Goal: Register for event/course

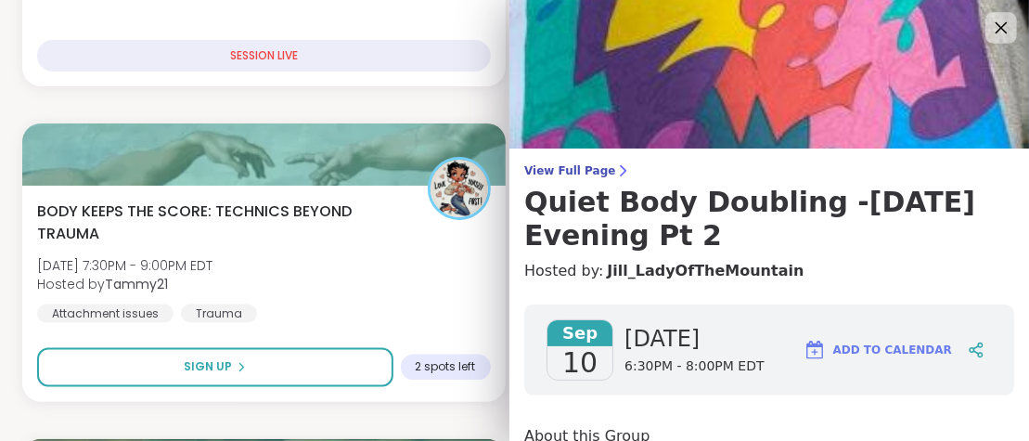
click at [1000, 26] on icon at bounding box center [1002, 28] width 12 height 12
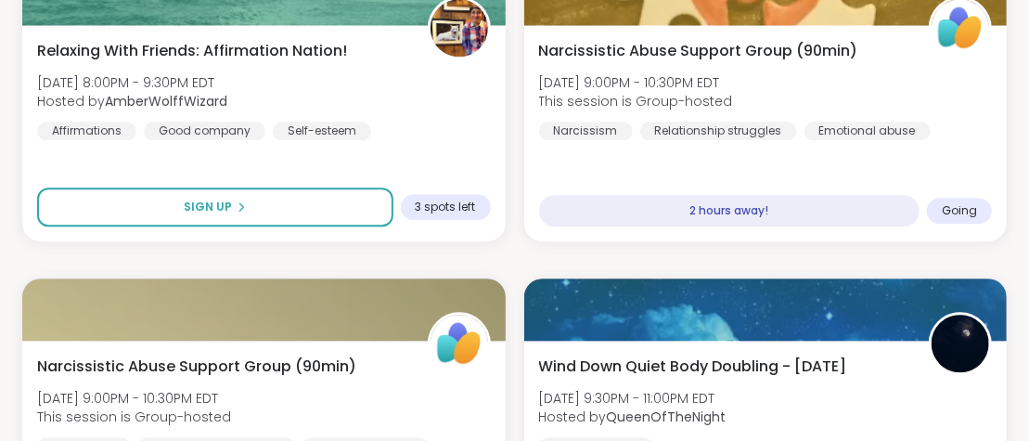
scroll to position [1887, 0]
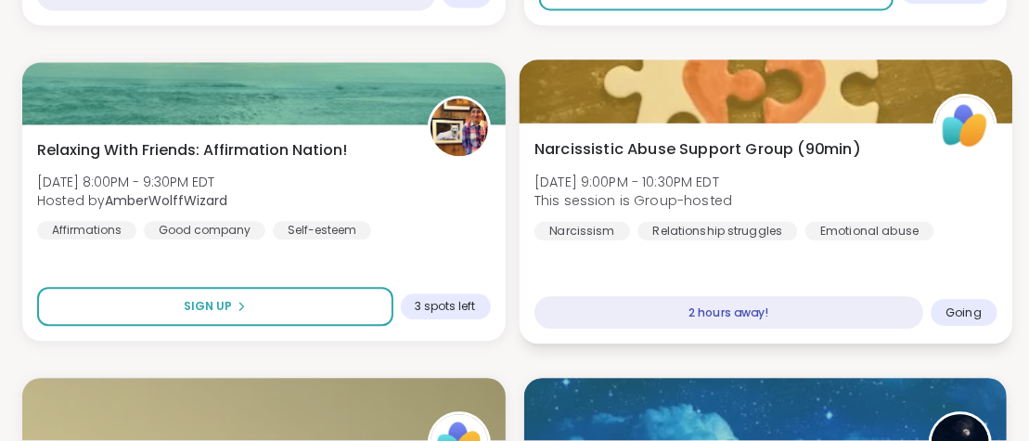
click at [685, 150] on span "Narcissistic Abuse Support Group (90min)" at bounding box center [698, 148] width 326 height 22
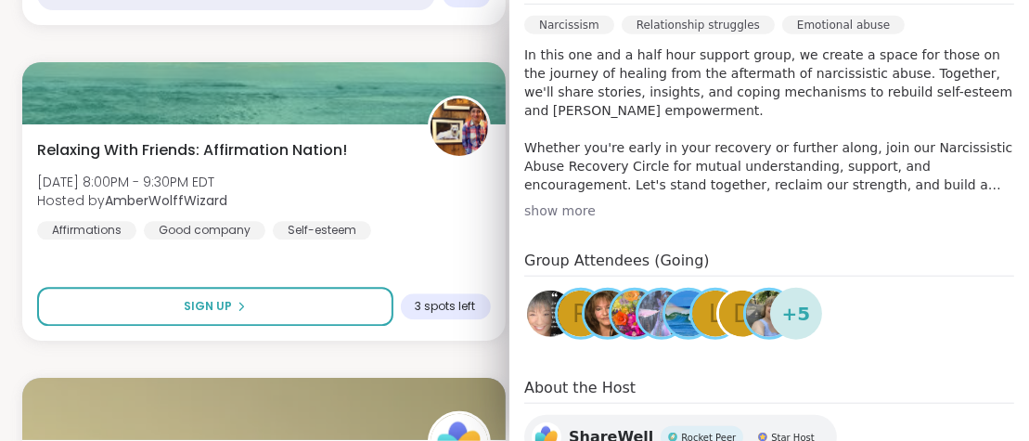
scroll to position [697, 0]
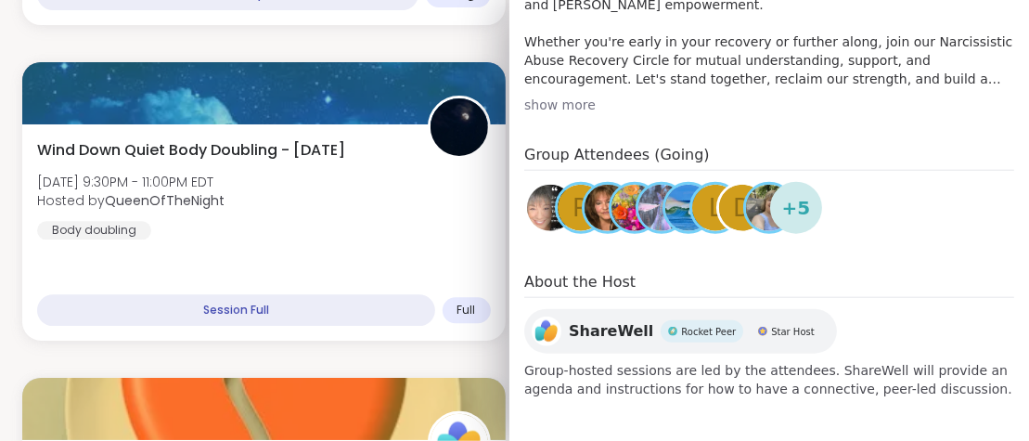
click at [654, 214] on img at bounding box center [661, 208] width 46 height 46
click at [903, 106] on div "show more" at bounding box center [769, 105] width 490 height 19
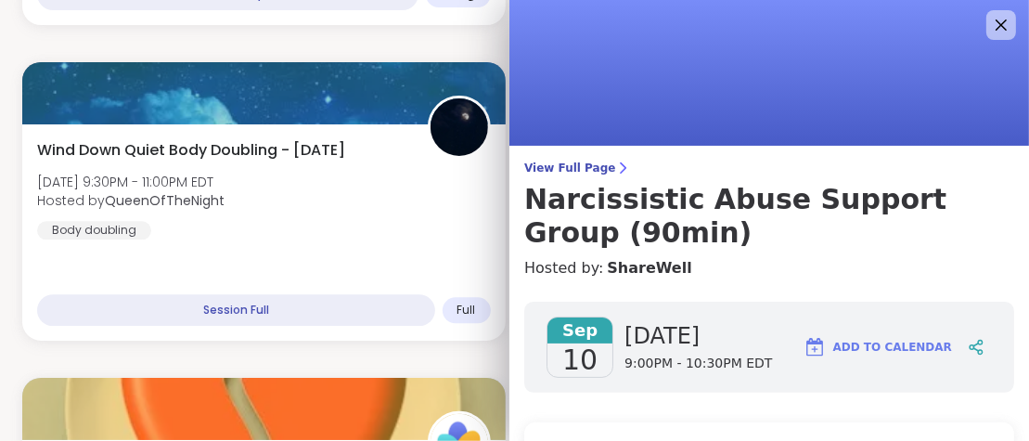
scroll to position [0, 0]
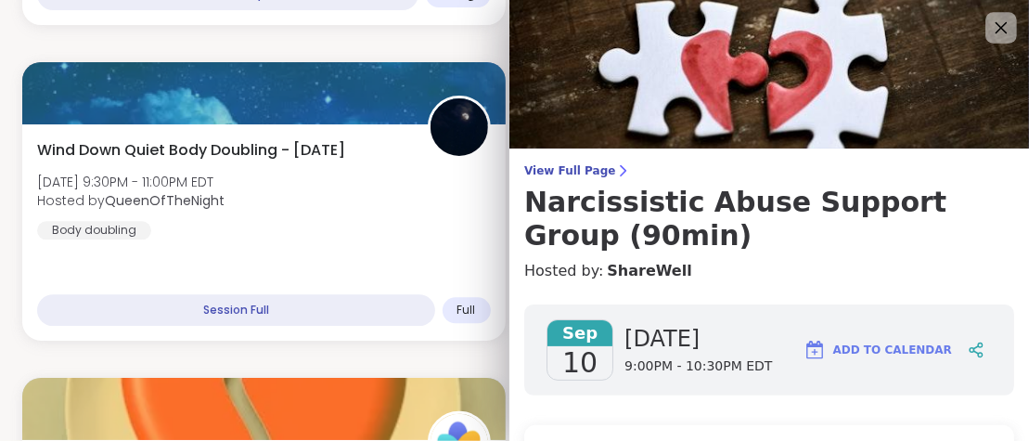
click at [1007, 31] on icon at bounding box center [1000, 27] width 23 height 23
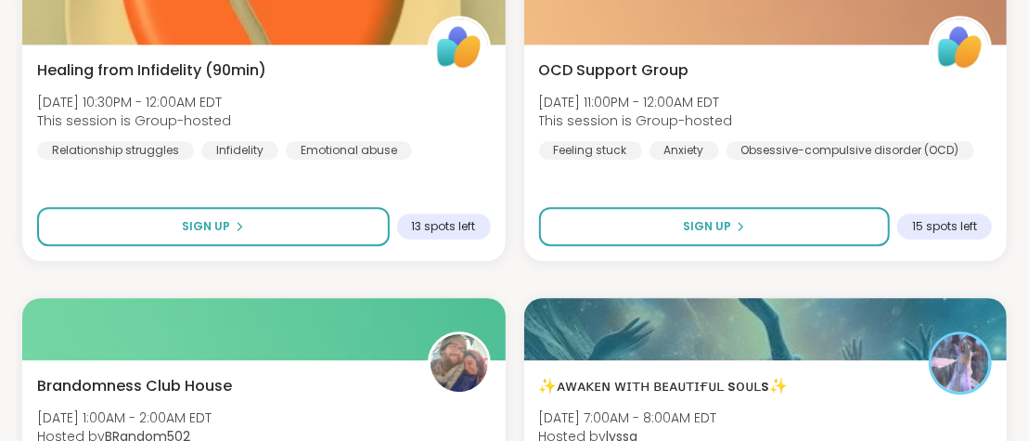
scroll to position [2184, 0]
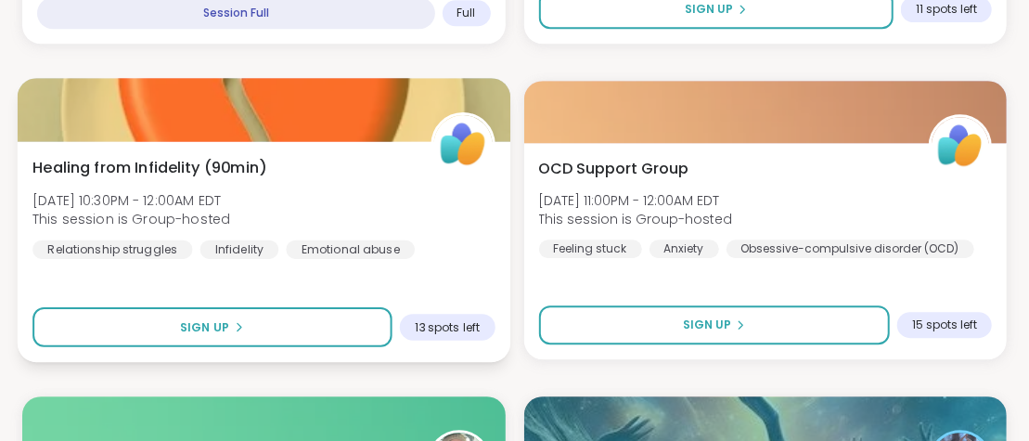
click at [233, 168] on span "Healing from Infidelity (90min)" at bounding box center [149, 167] width 234 height 22
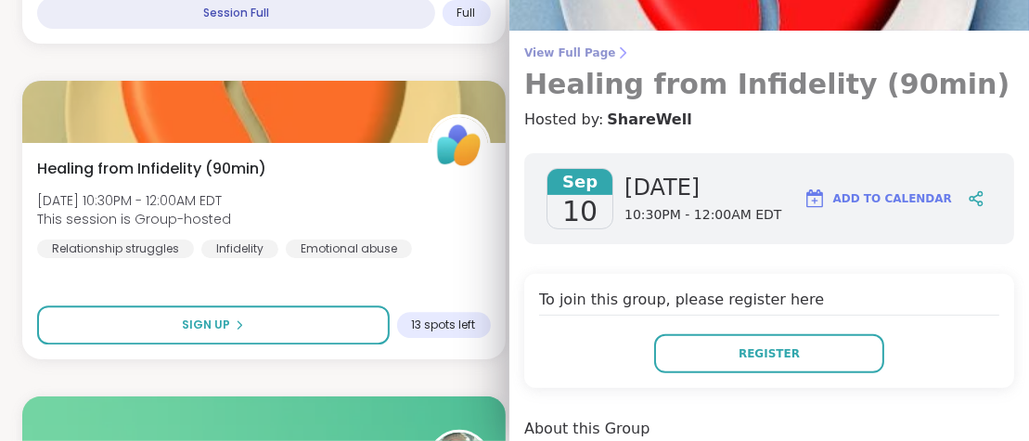
scroll to position [0, 0]
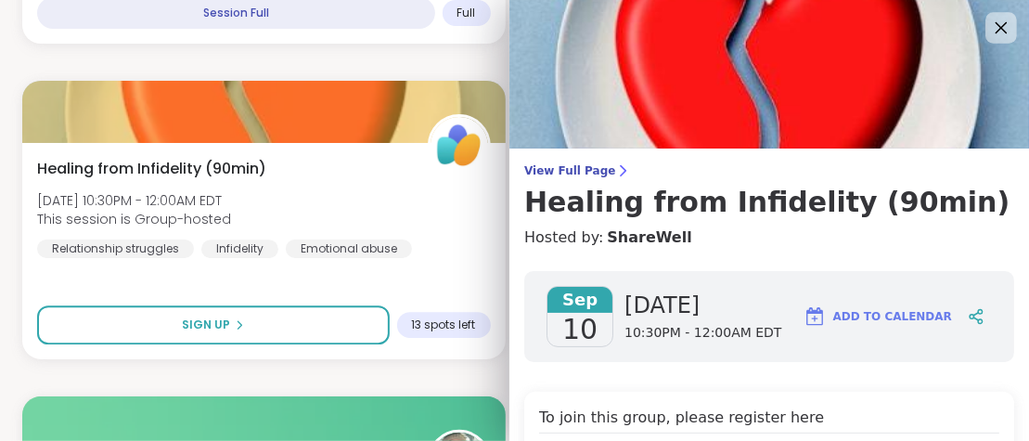
click at [1005, 26] on icon at bounding box center [1000, 27] width 23 height 23
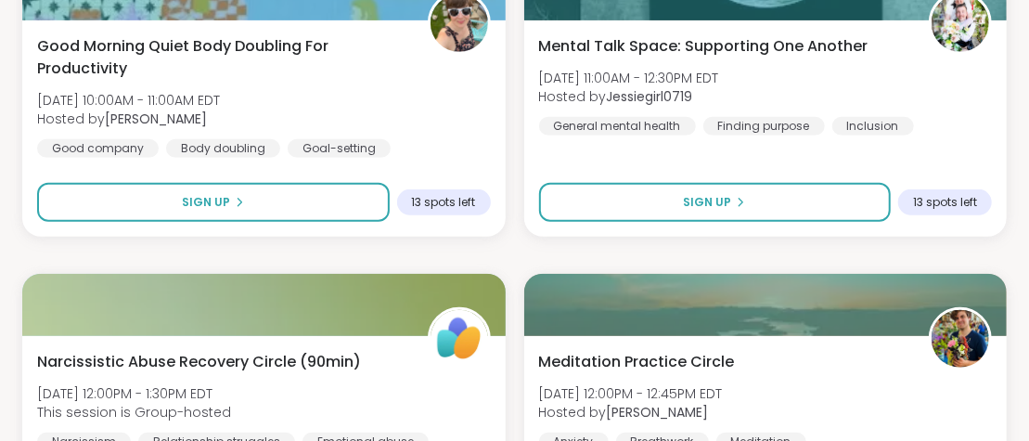
scroll to position [3667, 0]
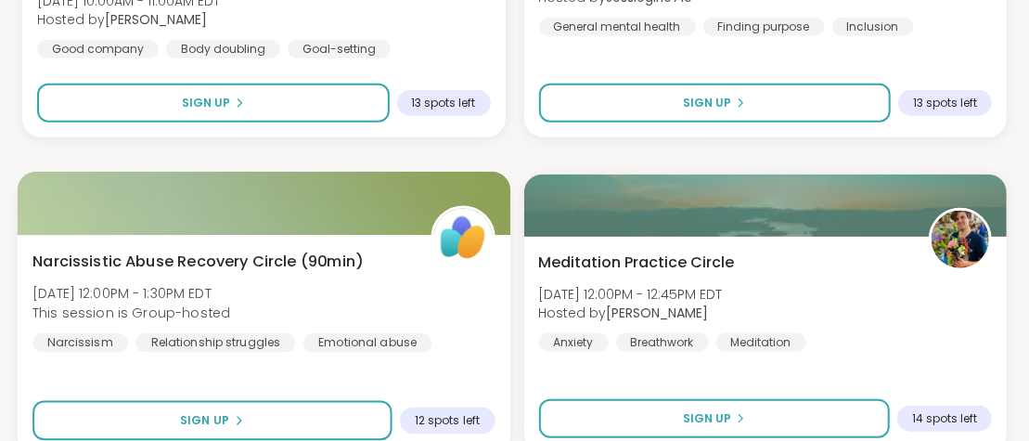
click at [232, 263] on span "Narcissistic Abuse Recovery Circle (90min)" at bounding box center [197, 261] width 330 height 22
click at [173, 261] on span "Narcissistic Abuse Recovery Circle (90min)" at bounding box center [197, 261] width 330 height 22
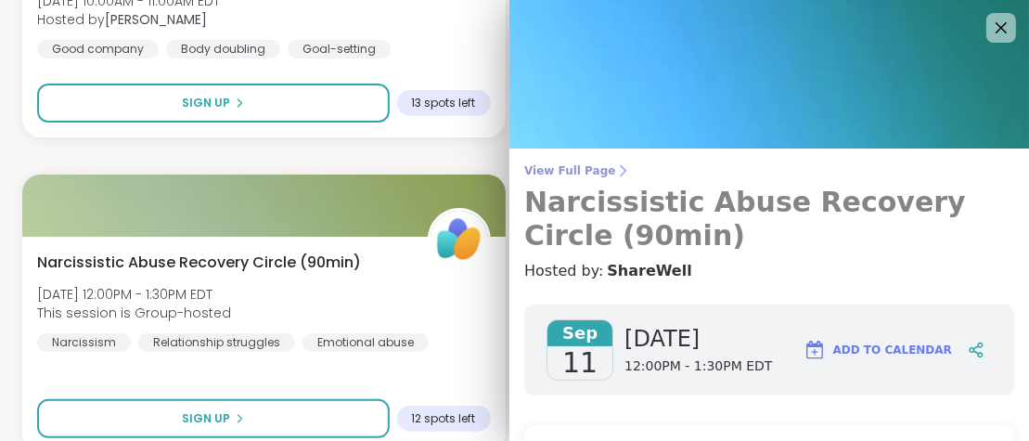
click at [796, 209] on h3 "Narcissistic Abuse Recovery Circle (90min)" at bounding box center [769, 219] width 490 height 67
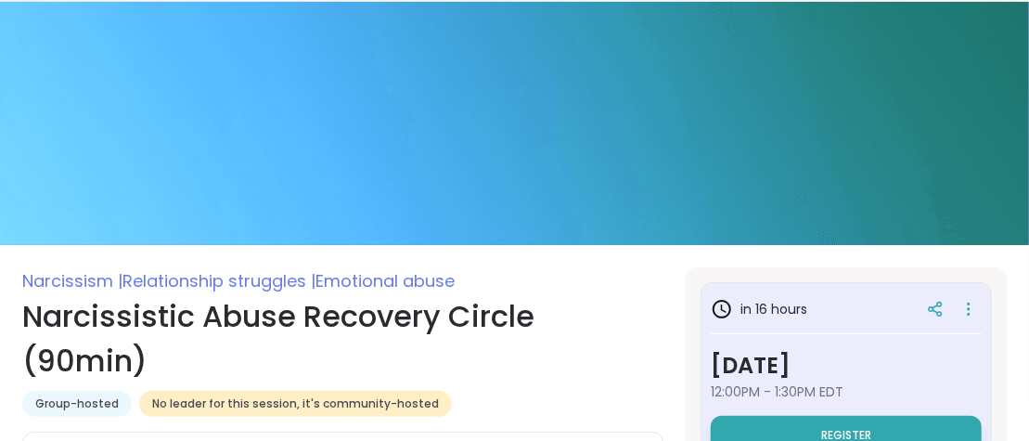
scroll to position [74, 0]
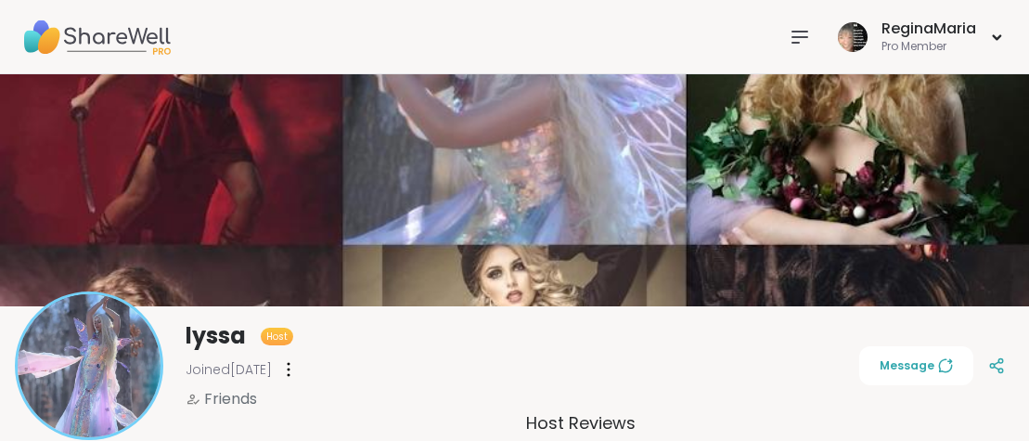
scroll to position [198, 0]
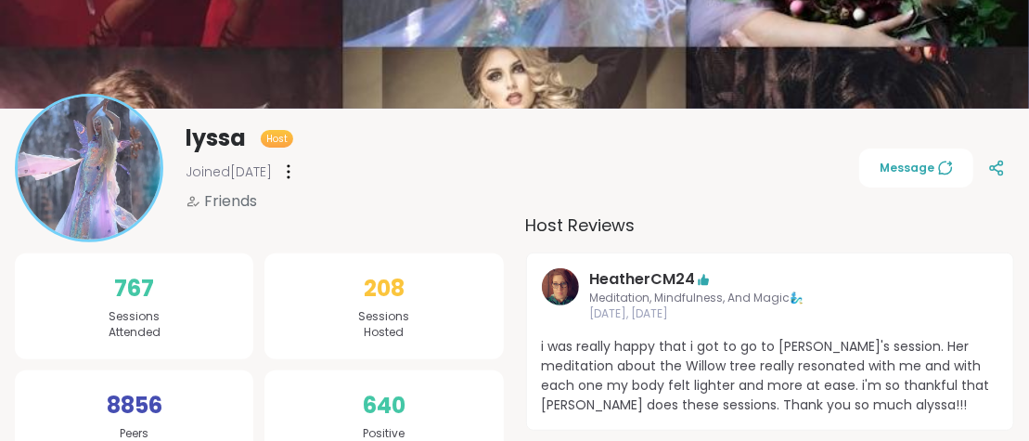
click at [102, 179] on img at bounding box center [89, 168] width 143 height 143
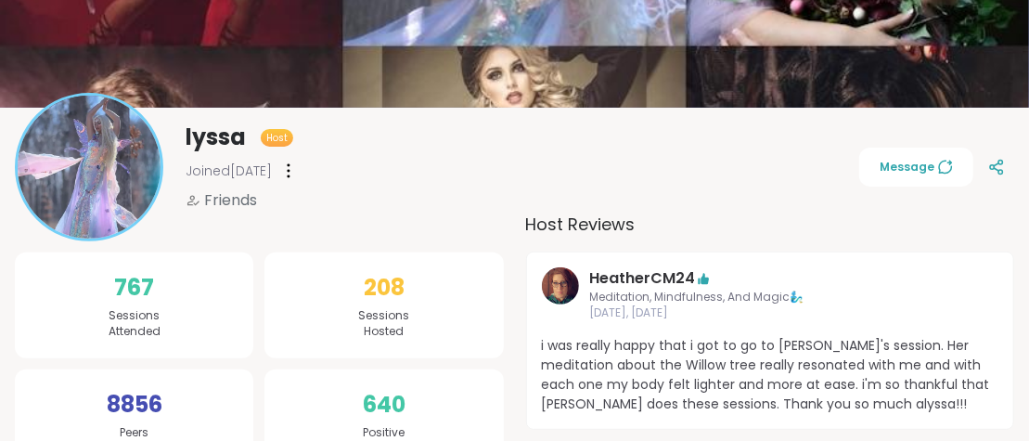
scroll to position [203, 0]
